Goal: Task Accomplishment & Management: Manage account settings

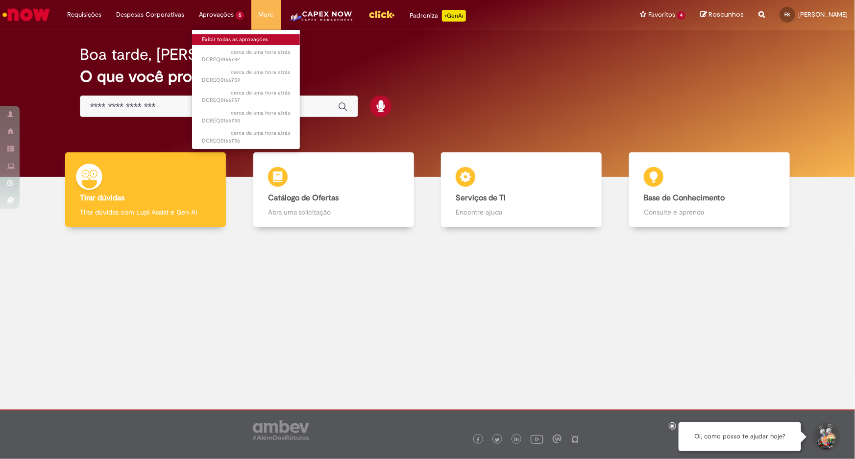
click at [215, 41] on link "Exibir todas as aprovações" at bounding box center [246, 39] width 108 height 11
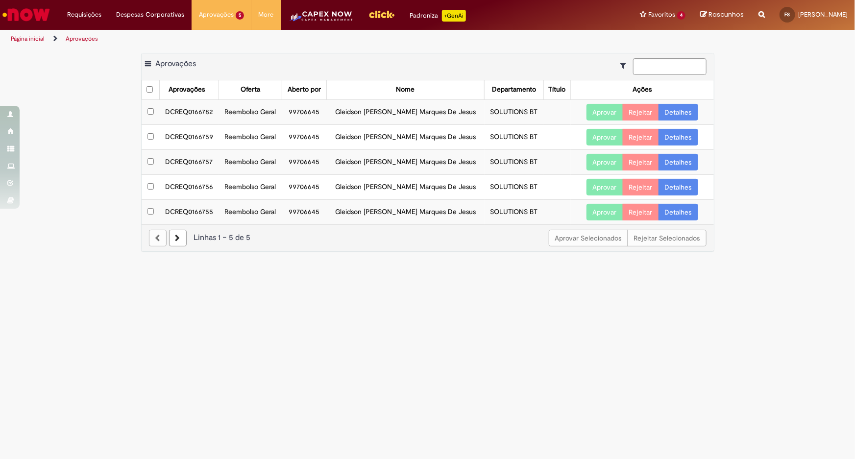
click at [689, 117] on link "Detalhes" at bounding box center [679, 112] width 40 height 17
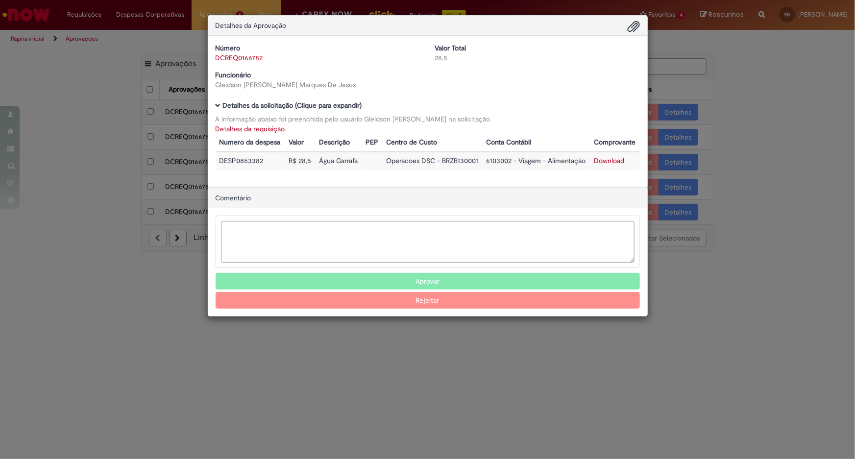
click at [747, 137] on div "Detalhes da Aprovação Número DCREQ0166782 Valor Total 28,5 Funcionário Gleidson…" at bounding box center [427, 229] width 855 height 459
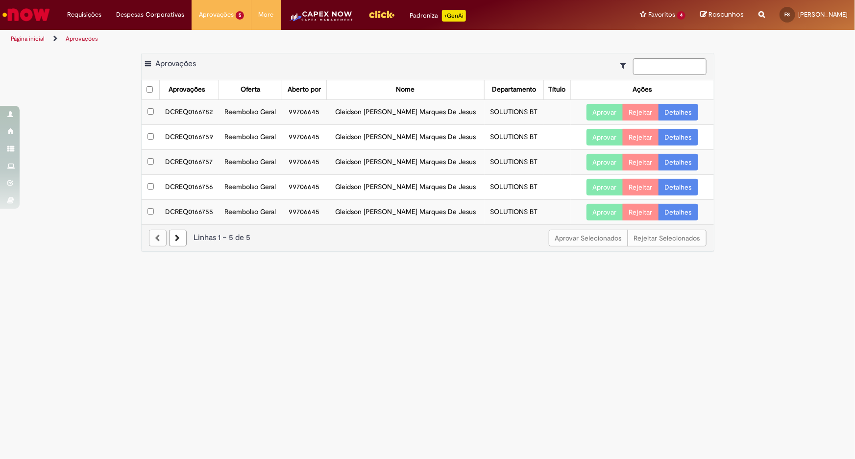
click at [665, 137] on link "Detalhes" at bounding box center [679, 137] width 40 height 17
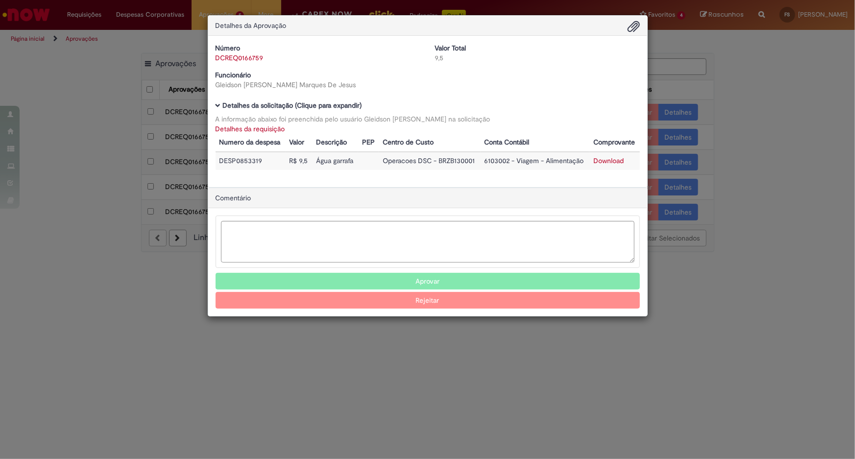
click at [712, 173] on div "Detalhes da Aprovação Número DCREQ0166759 Valor Total 9,5 Funcionário Gleidson …" at bounding box center [427, 229] width 855 height 459
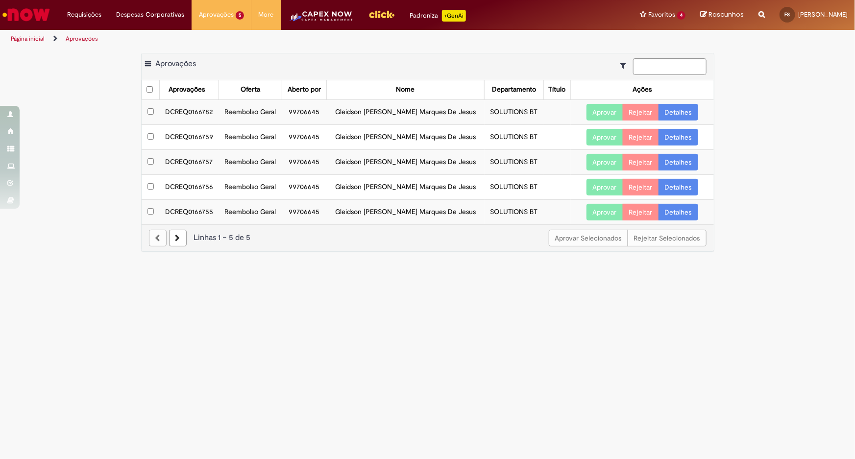
click at [676, 154] on link "Detalhes" at bounding box center [679, 162] width 40 height 17
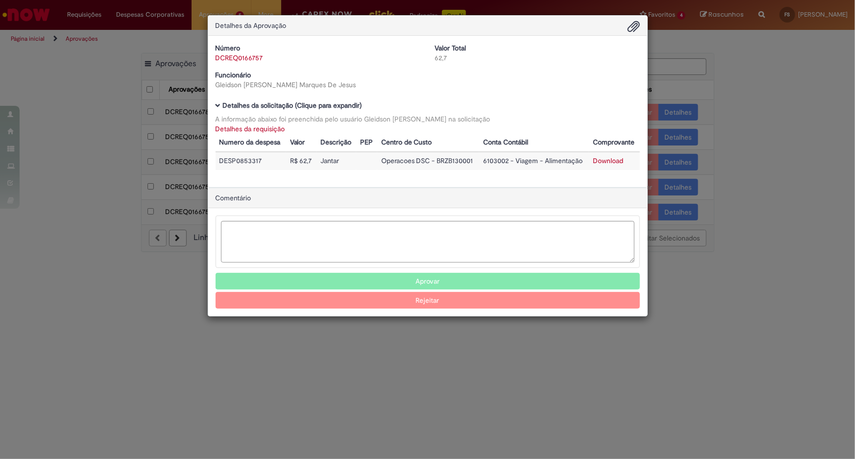
click at [737, 191] on div "Detalhes da Aprovação Número DCREQ0166757 Valor Total 62,7 Funcionário Gleidson…" at bounding box center [427, 229] width 855 height 459
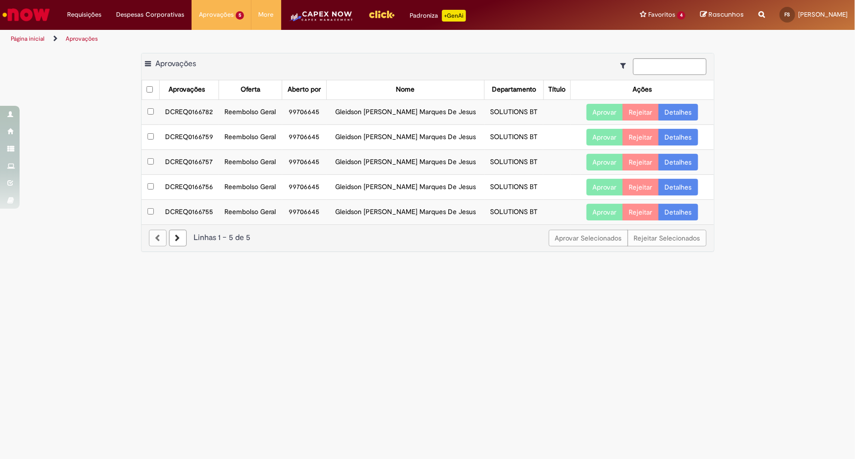
click at [670, 183] on link "Detalhes" at bounding box center [679, 187] width 40 height 17
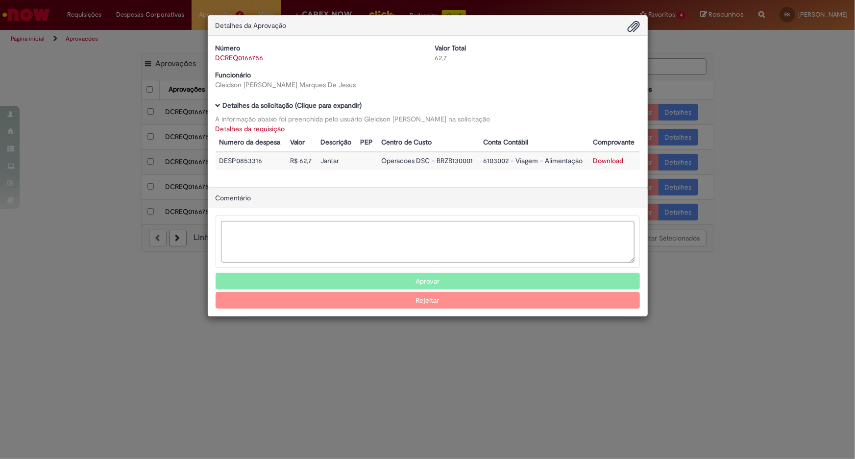
click at [713, 244] on div "Detalhes da Aprovação Número DCREQ0166756 Valor Total 62,7 Funcionário Gleidson…" at bounding box center [427, 229] width 855 height 459
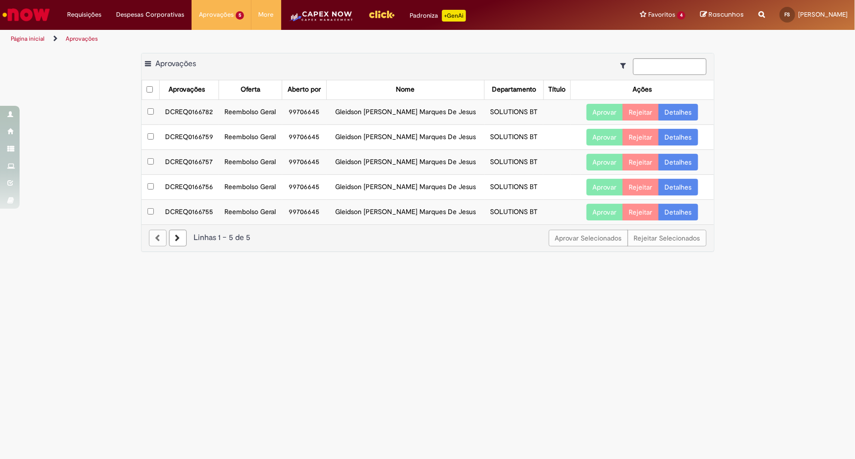
click at [669, 201] on td "Aprovar Rejeitar Detalhes" at bounding box center [642, 211] width 143 height 25
click at [668, 211] on link "Detalhes" at bounding box center [679, 212] width 40 height 17
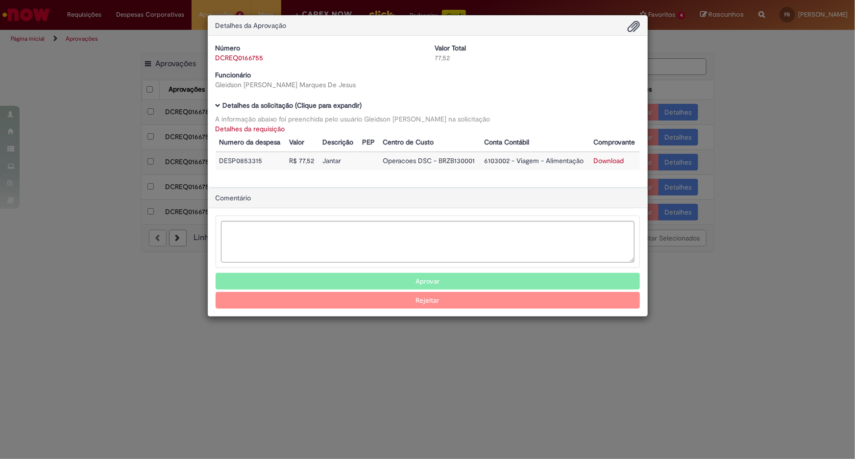
click at [686, 239] on div "Detalhes da Aprovação Número DCREQ0166755 Valor Total 77,52 Funcionário Gleidso…" at bounding box center [427, 229] width 855 height 459
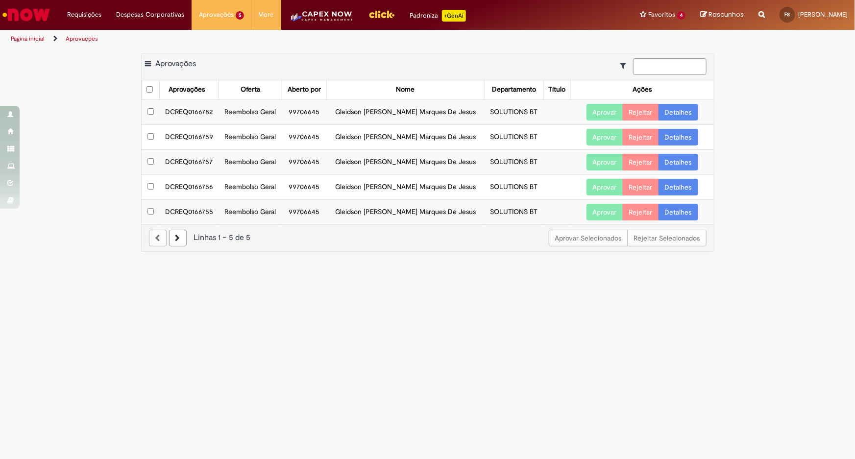
click at [602, 112] on button "Aprovar" at bounding box center [605, 112] width 37 height 17
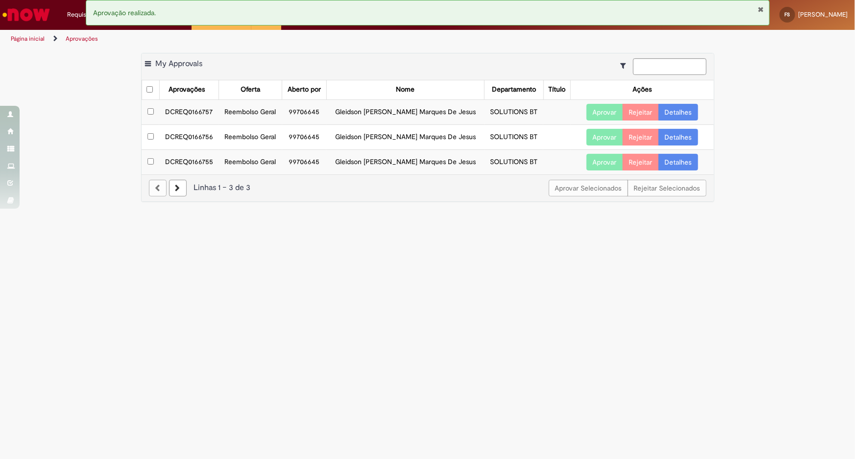
click at [602, 112] on button "Aprovar" at bounding box center [605, 112] width 37 height 17
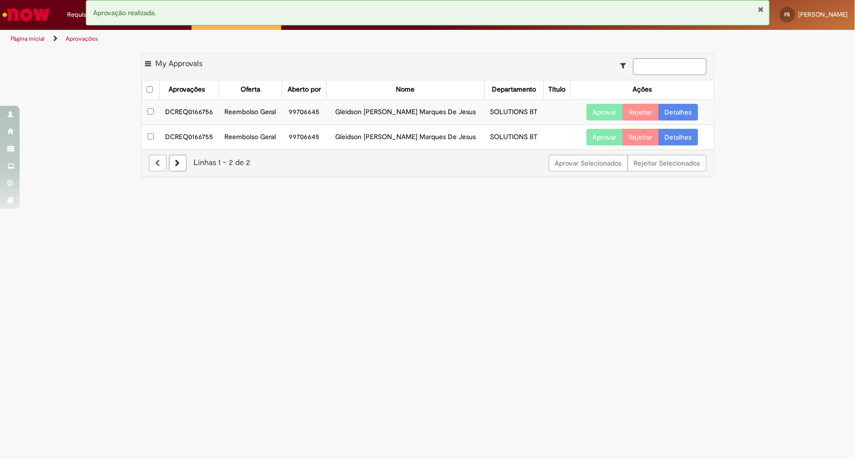
click at [602, 112] on button "Aprovar" at bounding box center [605, 112] width 37 height 17
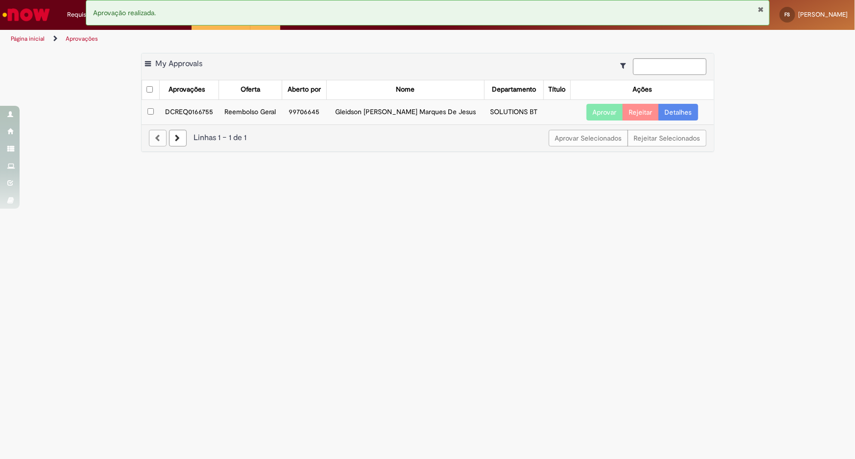
click at [602, 112] on button "Aprovar" at bounding box center [605, 112] width 37 height 17
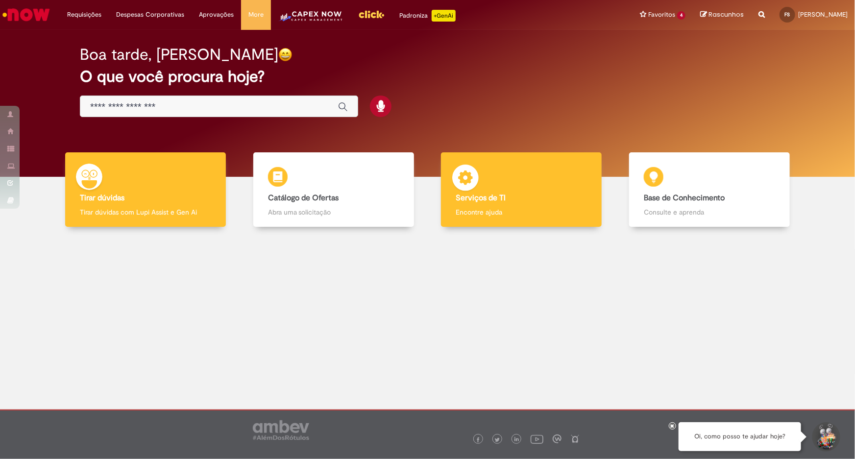
click at [489, 196] on b "Serviços de TI" at bounding box center [481, 198] width 50 height 10
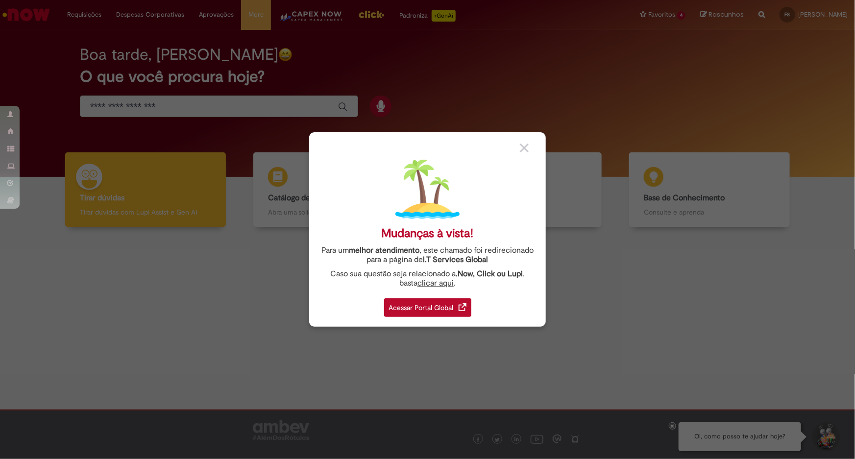
click at [446, 307] on div "Acessar Portal Global" at bounding box center [427, 307] width 87 height 19
